Goal: Find specific page/section: Find specific page/section

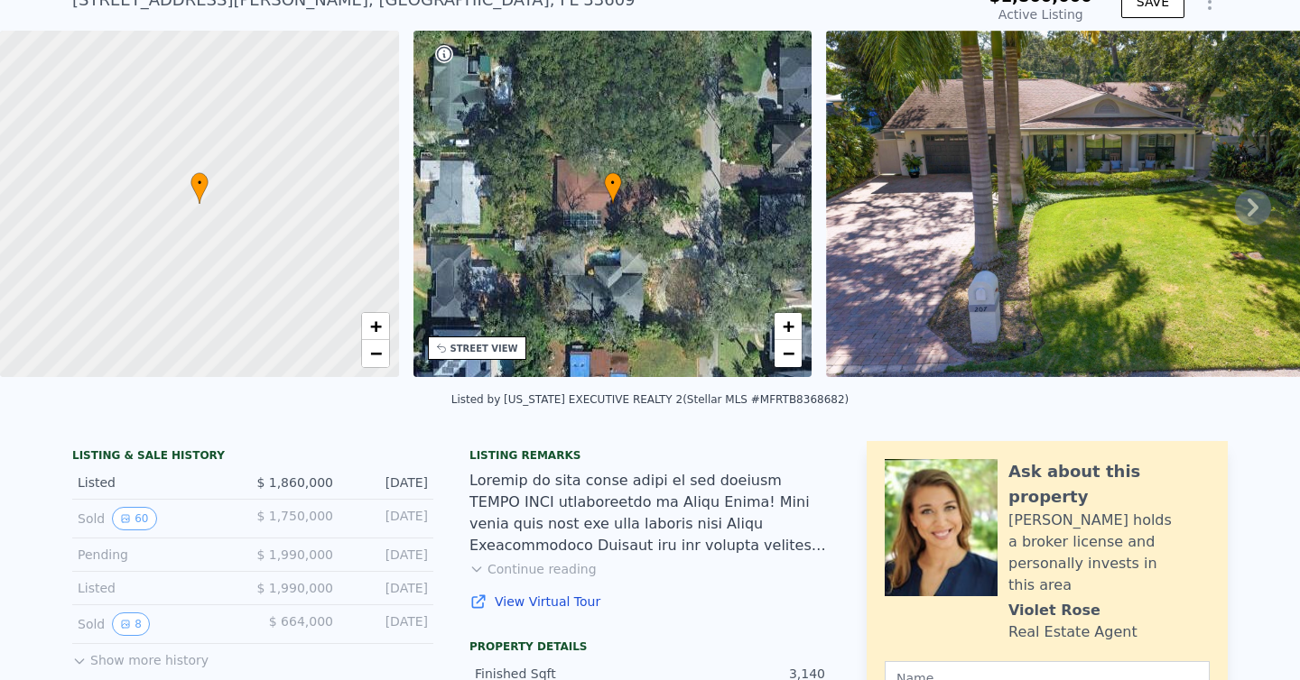
scroll to position [88, 0]
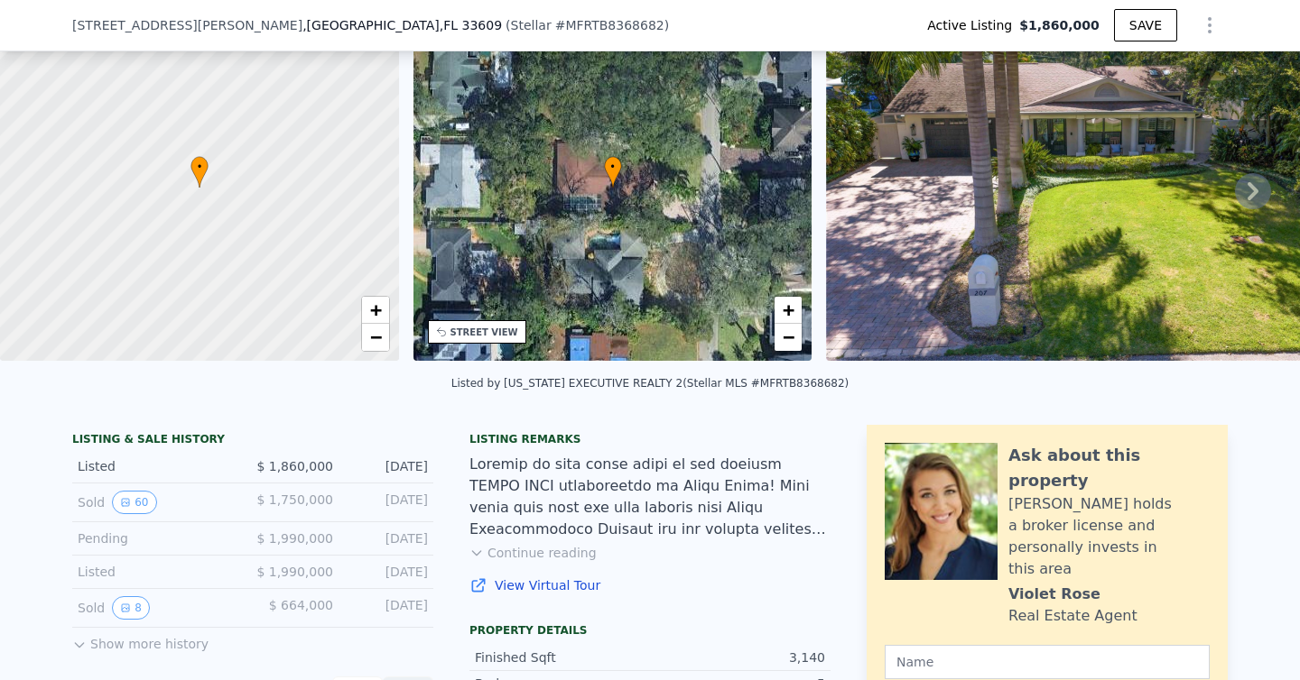
click at [1267, 186] on icon at bounding box center [1253, 191] width 36 height 36
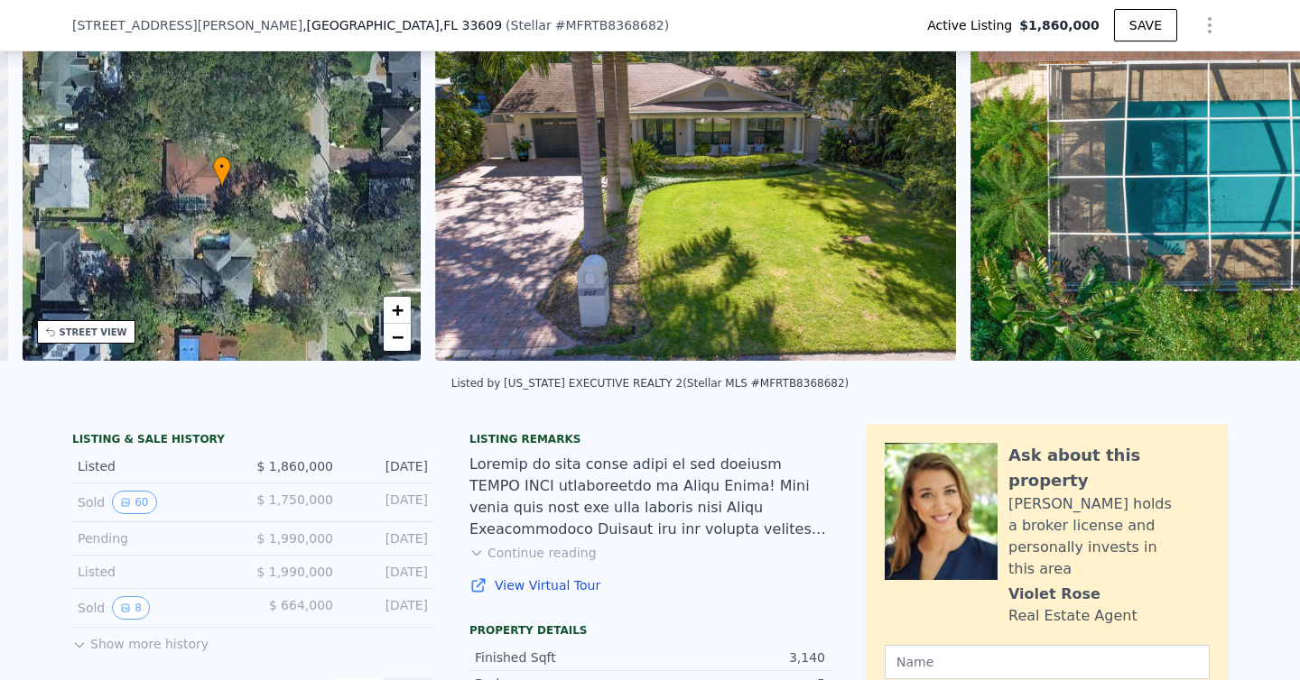
scroll to position [0, 421]
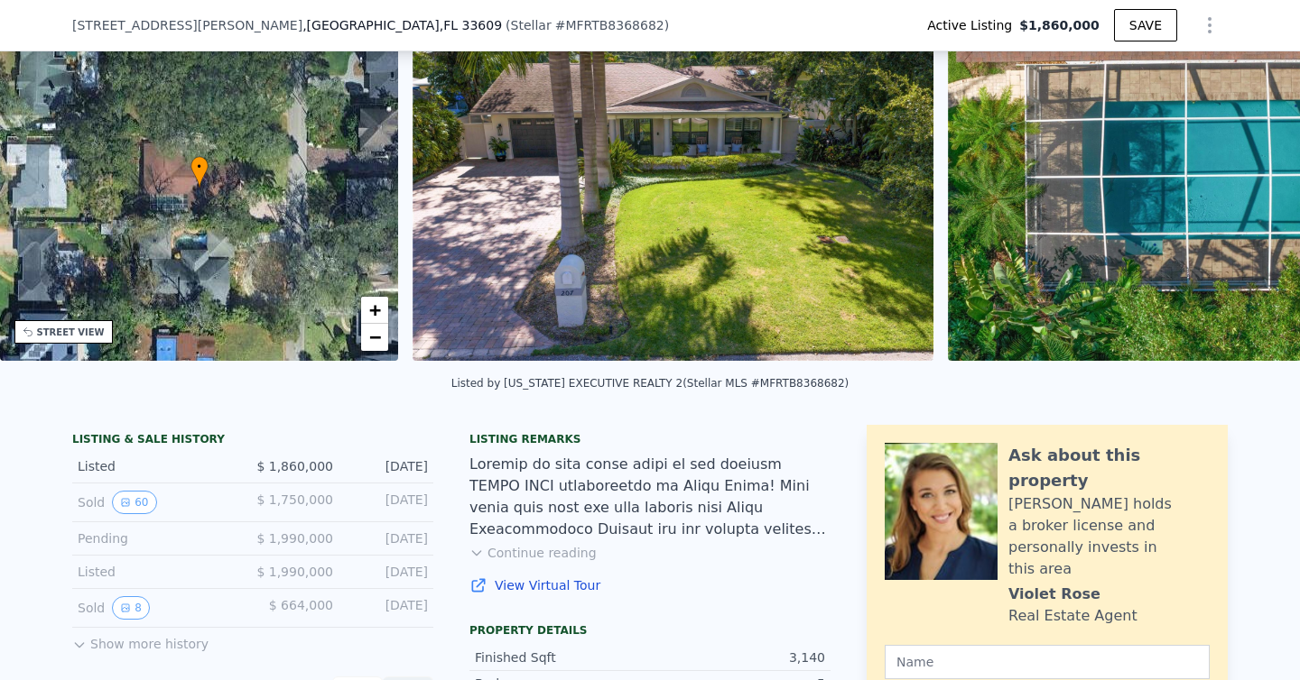
click at [1262, 189] on div "• + − • + − STREET VIEW Loading... SATELLITE VIEW" at bounding box center [650, 190] width 1300 height 353
click at [1262, 189] on icon at bounding box center [1253, 191] width 36 height 36
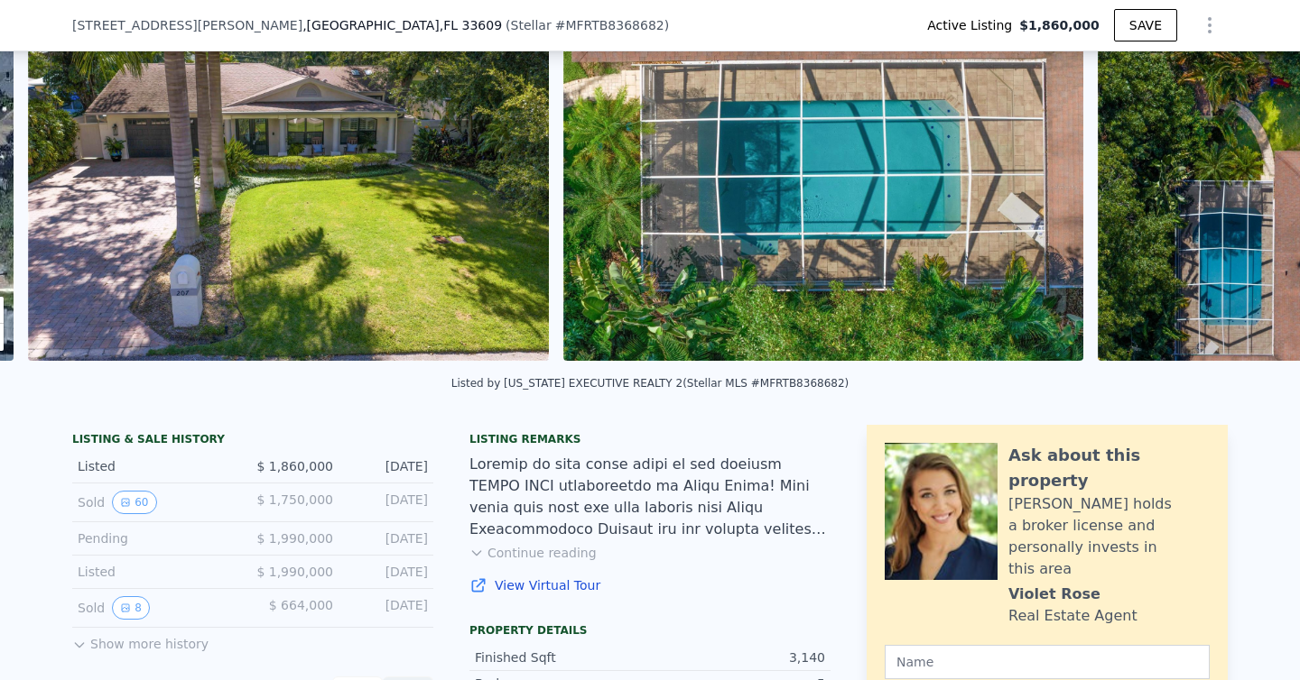
scroll to position [0, 826]
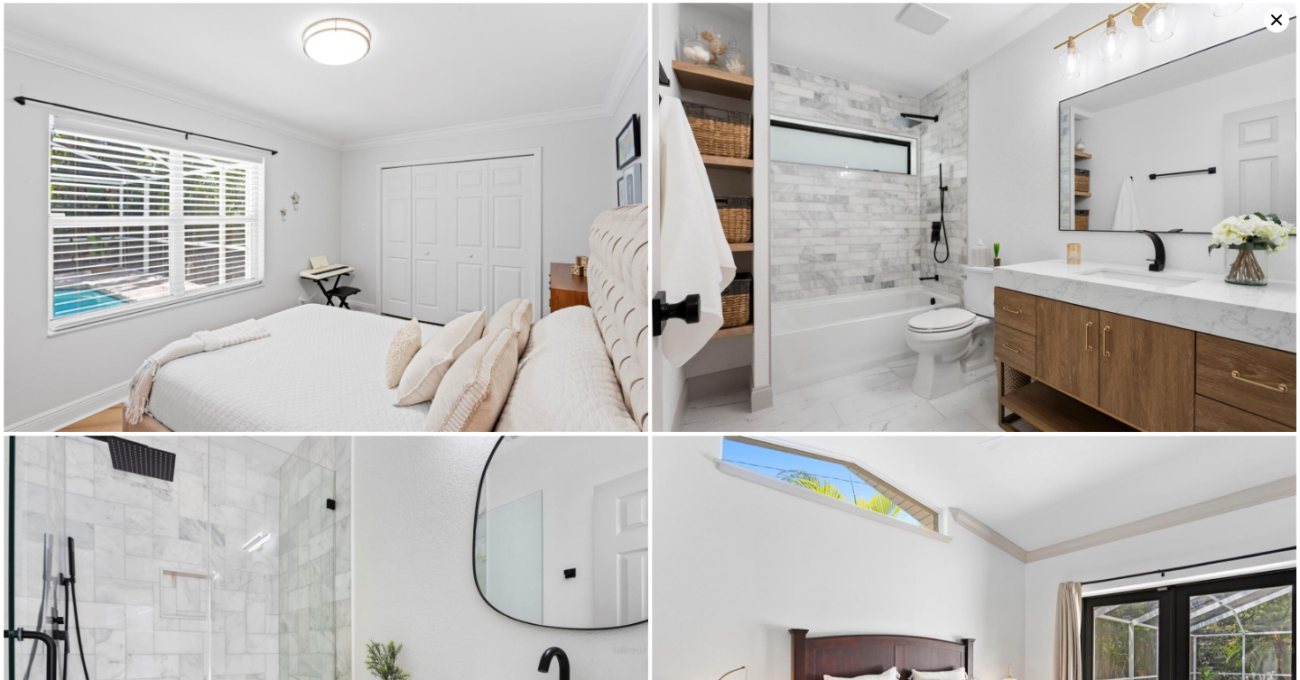
scroll to position [7356, 0]
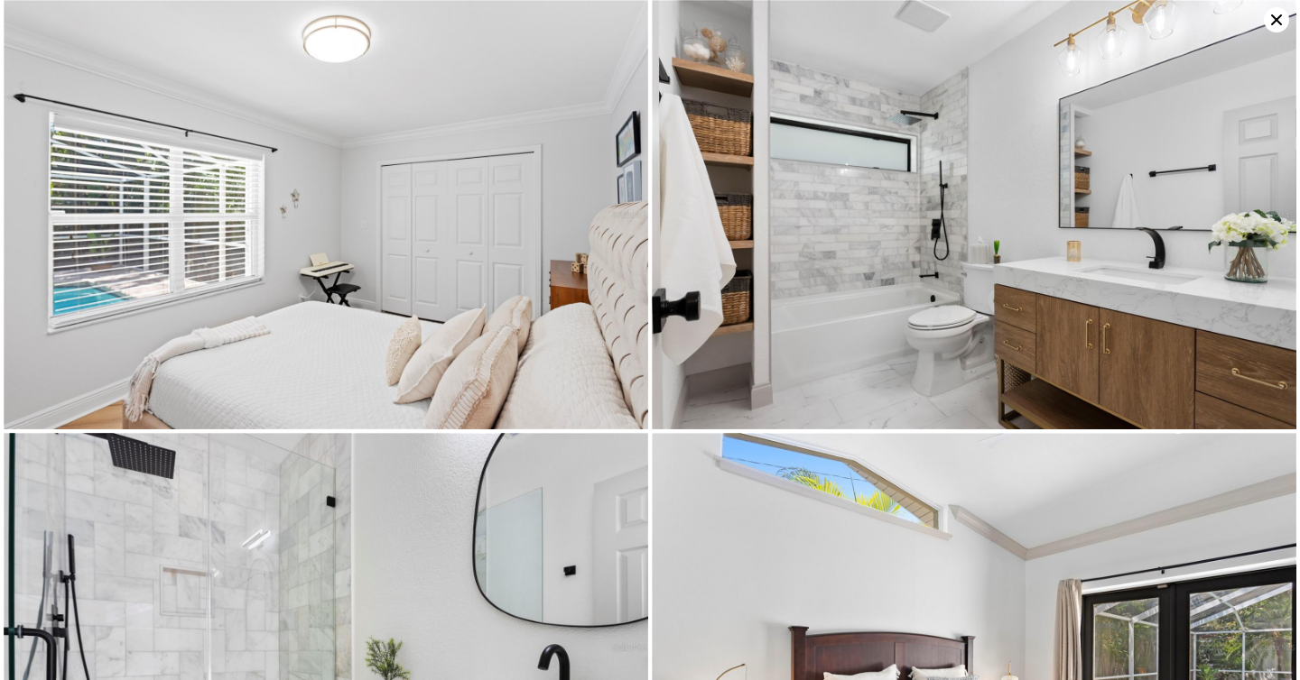
click at [1278, 25] on icon at bounding box center [1275, 19] width 25 height 25
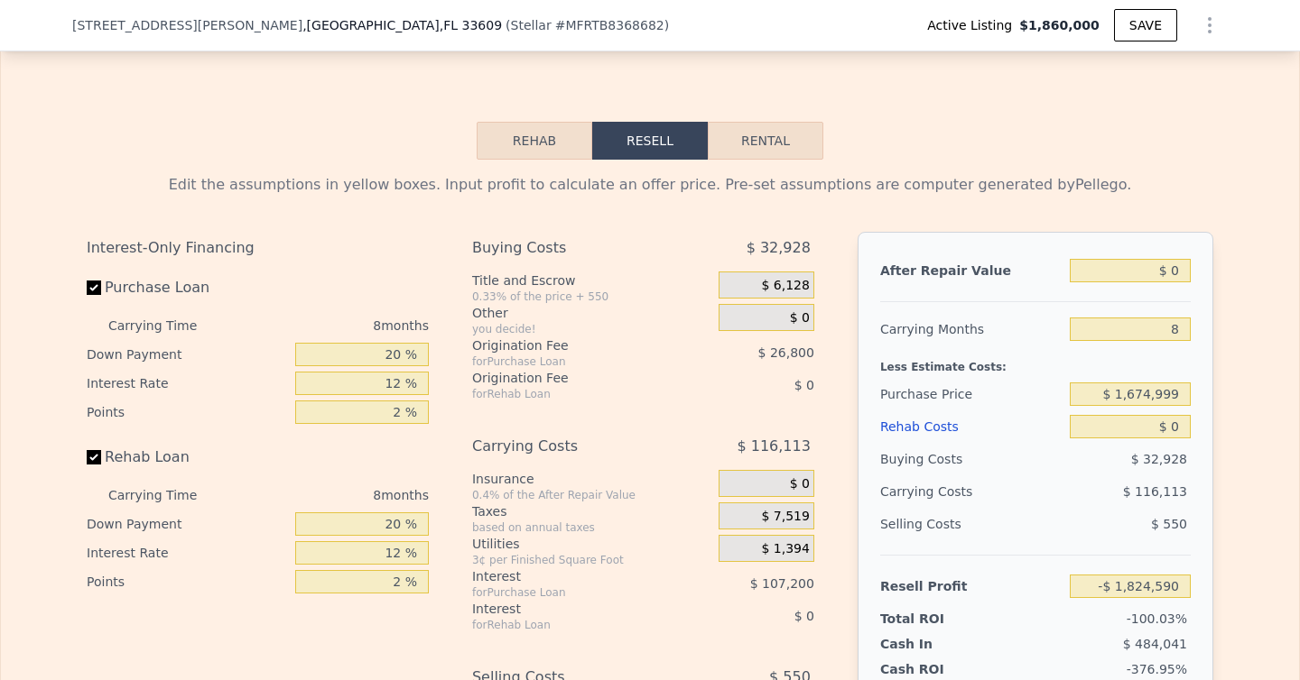
scroll to position [2803, 0]
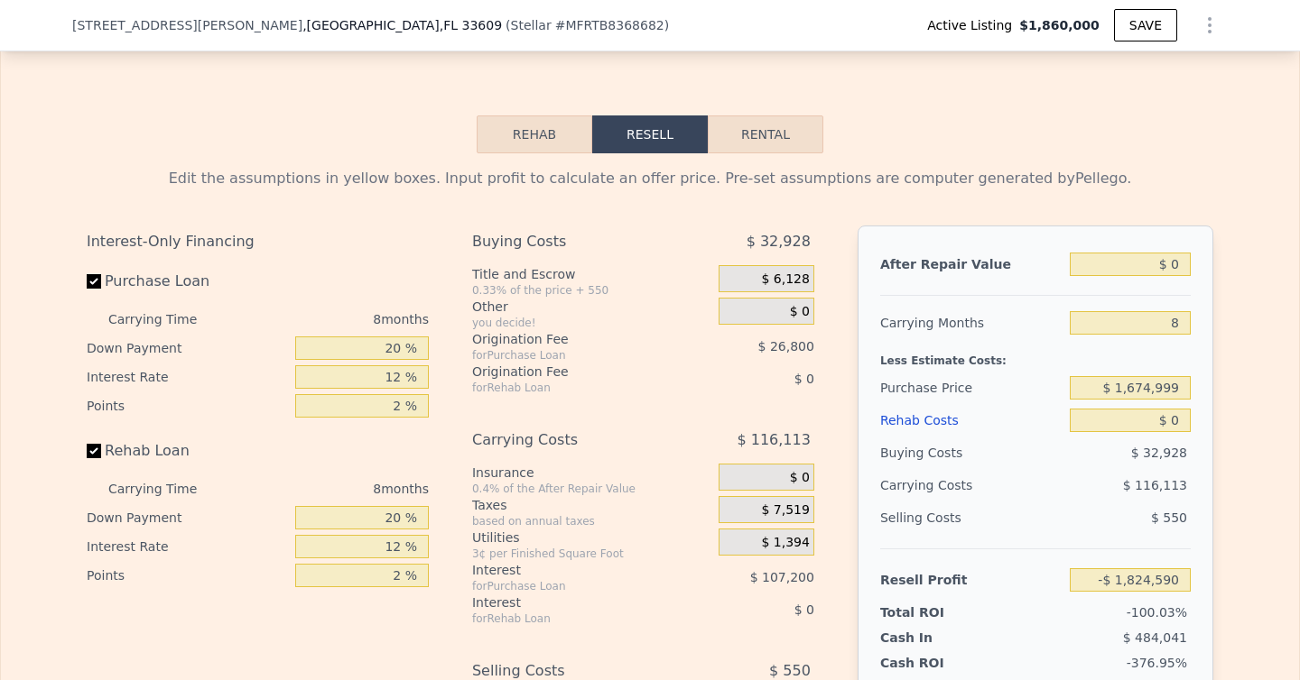
click at [548, 153] on button "Rehab" at bounding box center [535, 135] width 116 height 38
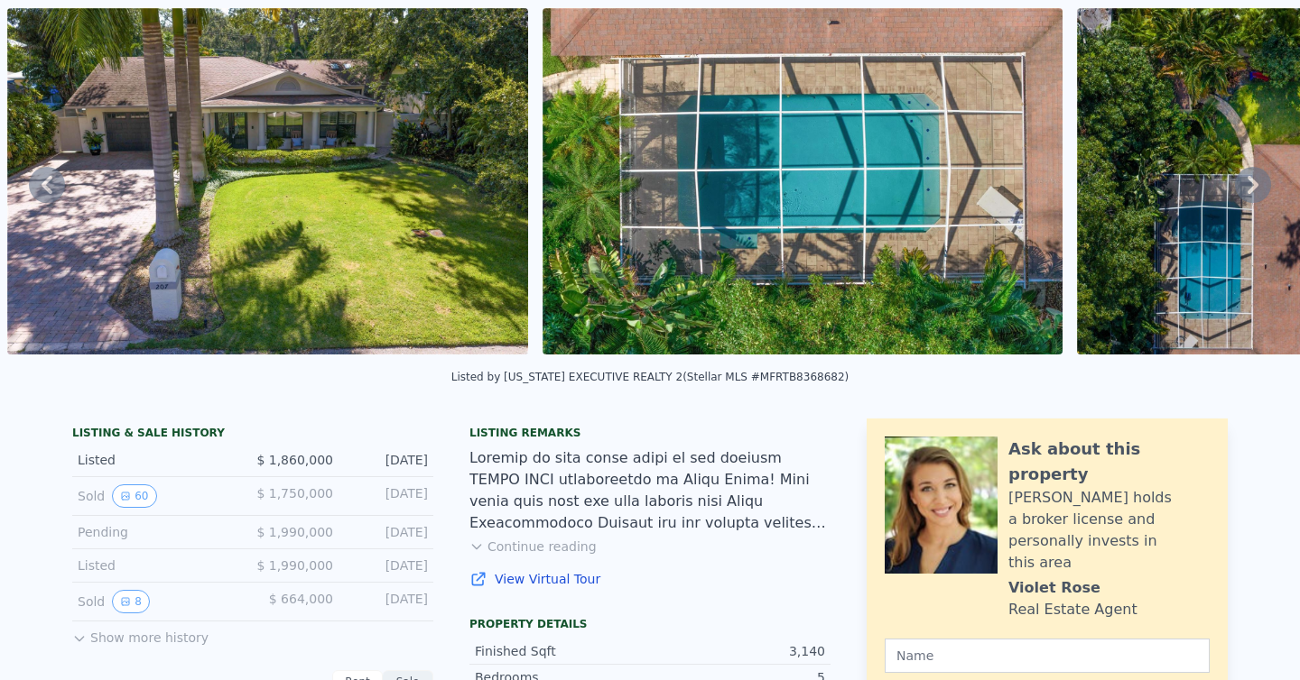
scroll to position [0, 0]
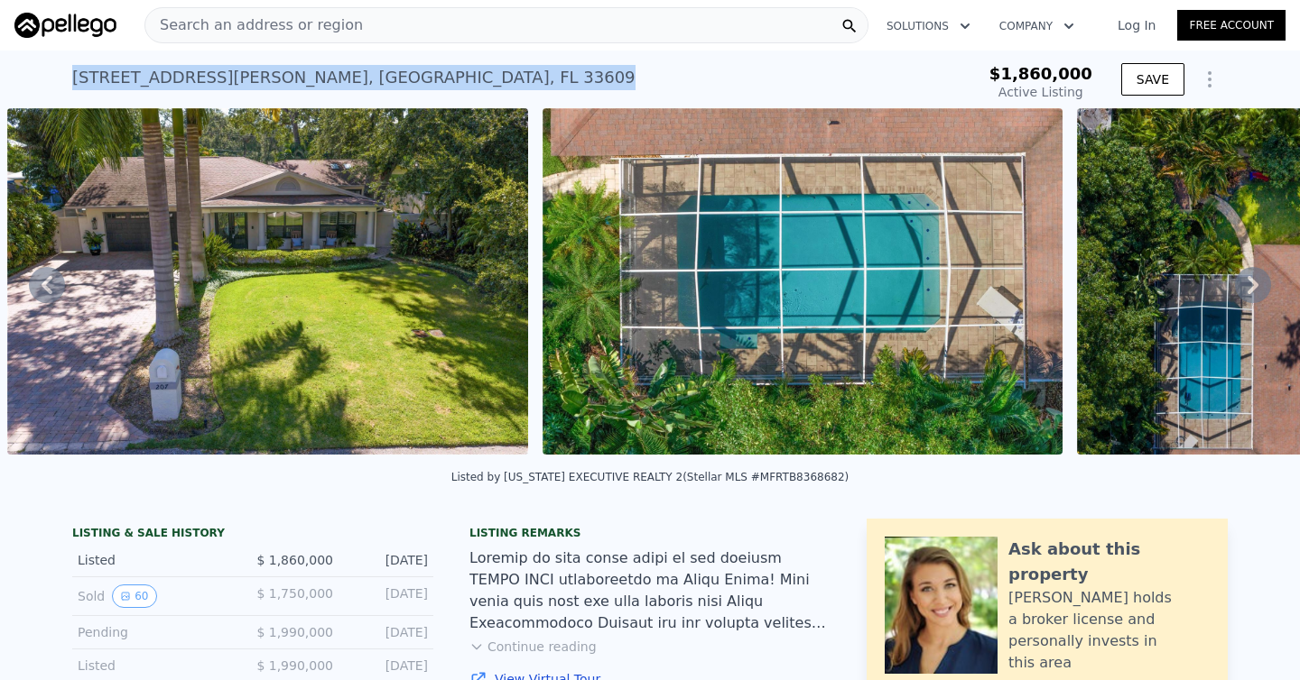
drag, startPoint x: 356, startPoint y: 81, endPoint x: 76, endPoint y: 87, distance: 280.7
click at [76, 87] on div "[STREET_ADDRESS][PERSON_NAME] Active at $1.860m" at bounding box center [498, 83] width 852 height 51
copy div "[STREET_ADDRESS][PERSON_NAME]"
drag, startPoint x: 364, startPoint y: 84, endPoint x: 79, endPoint y: 82, distance: 284.3
click at [72, 84] on div "[STREET_ADDRESS][PERSON_NAME] Active at $1.860m" at bounding box center [498, 83] width 852 height 51
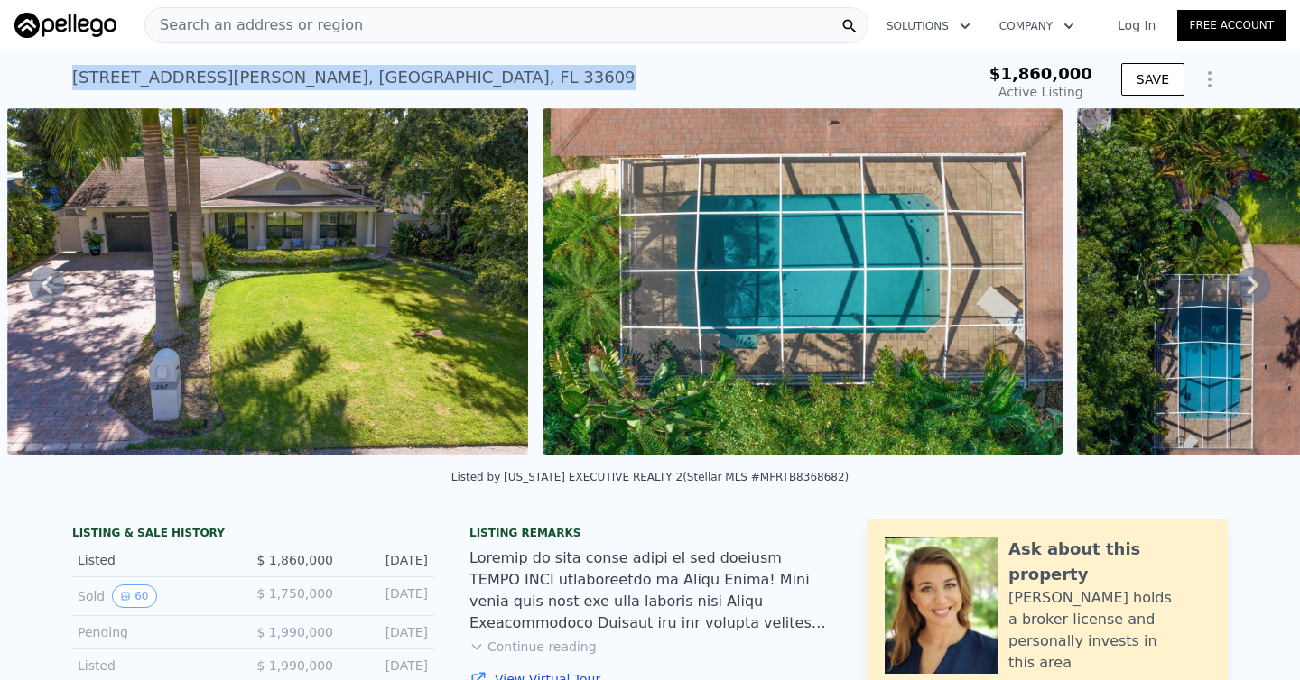
copy div "[STREET_ADDRESS][PERSON_NAME]"
